Goal: Information Seeking & Learning: Find specific fact

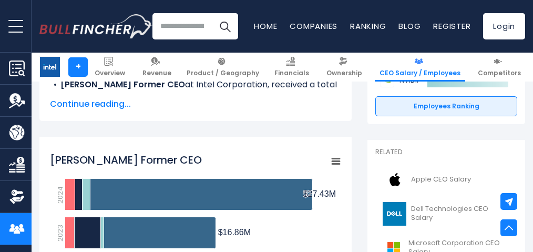
scroll to position [158, 0]
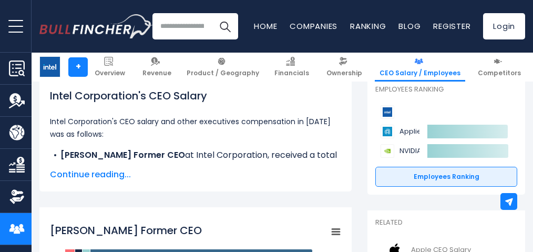
click at [116, 181] on span "Continue reading..." at bounding box center [195, 174] width 291 height 13
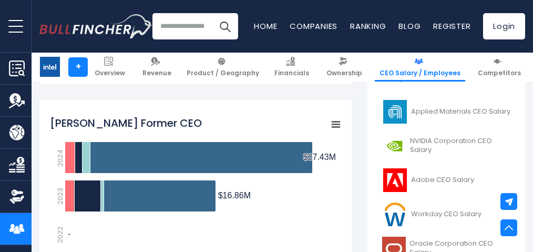
scroll to position [473, 0]
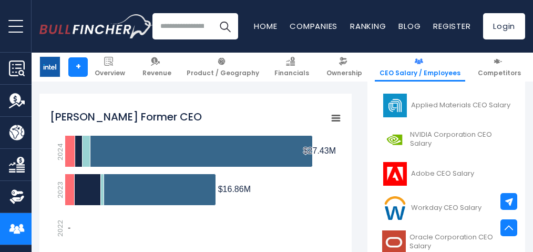
click at [335, 118] on icon "Patrick P. Gelsinger Former CEO" at bounding box center [335, 118] width 7 height 5
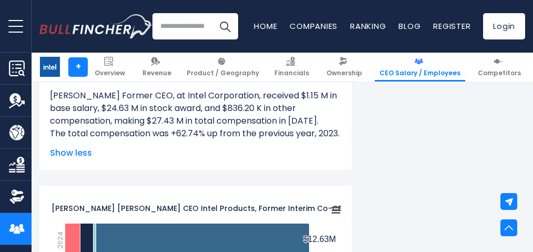
scroll to position [630, 0]
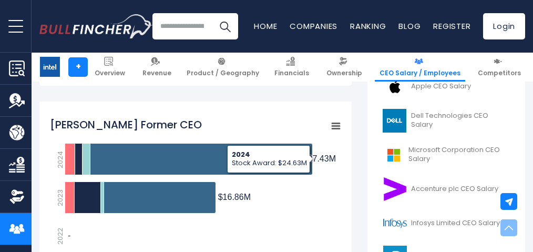
scroll to position [314, 0]
